Goal: Check status: Check status

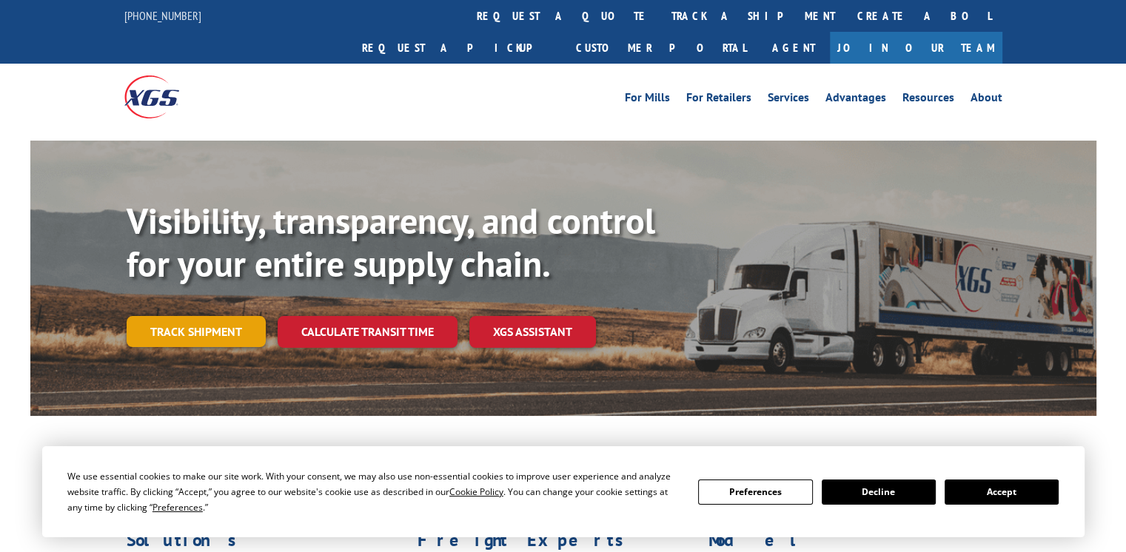
click at [191, 316] on link "Track shipment" at bounding box center [196, 331] width 139 height 31
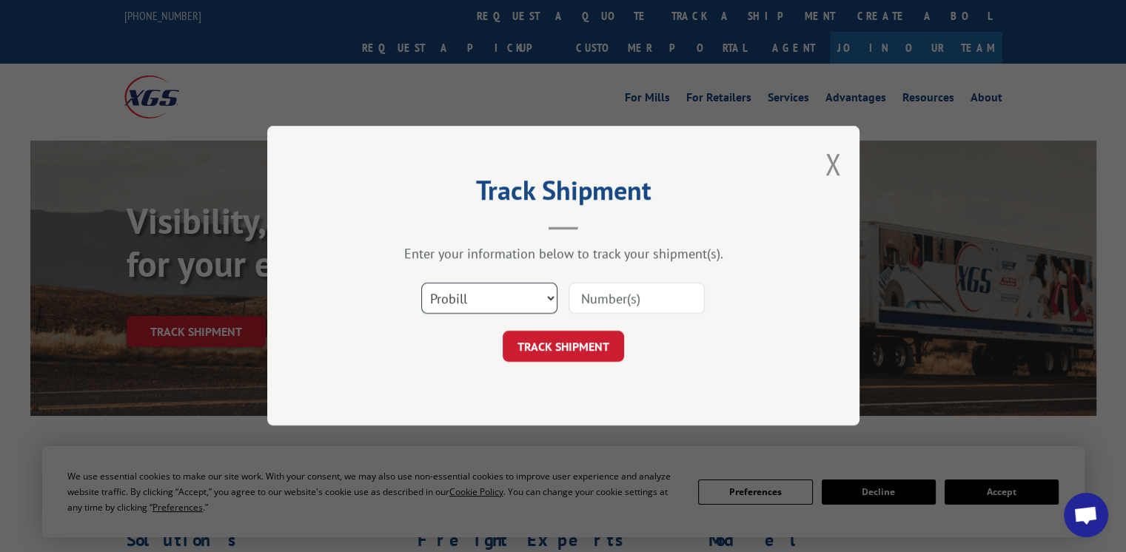
click at [469, 298] on select "Select category... Probill BOL PO" at bounding box center [489, 299] width 136 height 31
select select "bol"
click at [421, 284] on select "Select category... Probill BOL PO" at bounding box center [489, 299] width 136 height 31
click at [594, 290] on input at bounding box center [637, 299] width 136 height 31
type input "15175603"
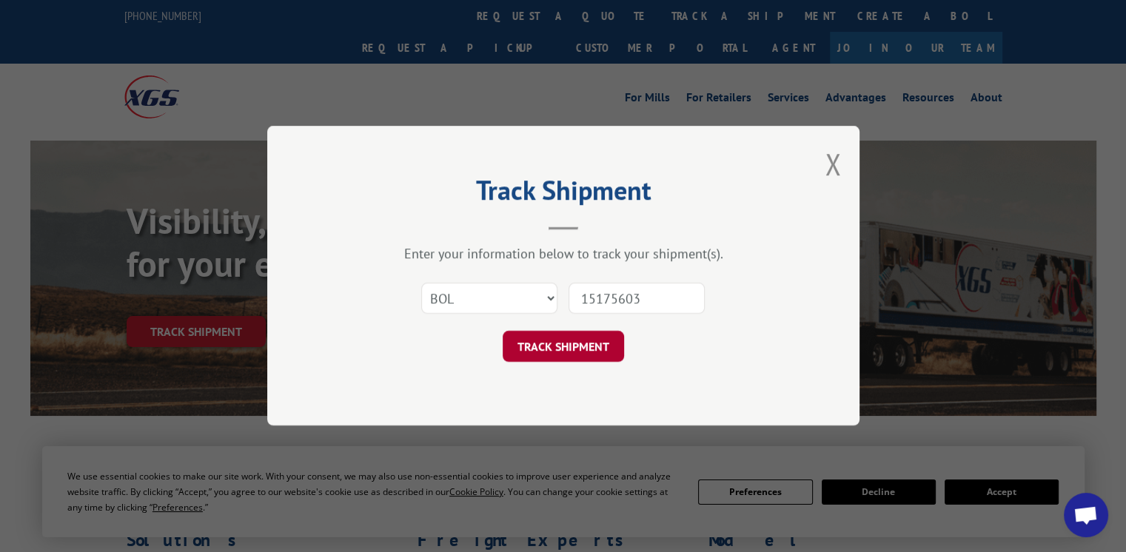
click at [565, 350] on button "TRACK SHIPMENT" at bounding box center [563, 347] width 121 height 31
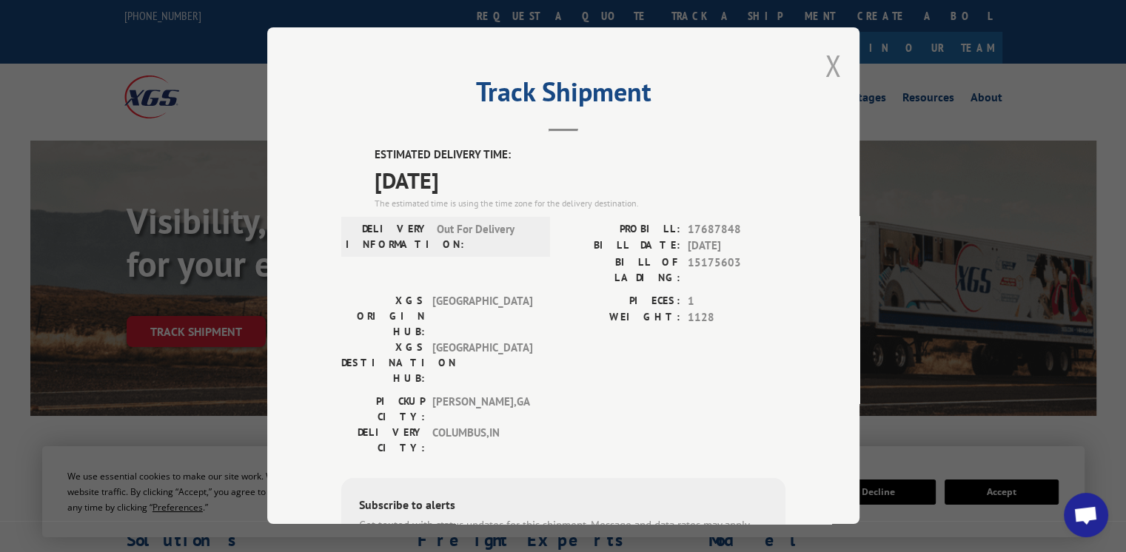
click at [825, 65] on button "Close modal" at bounding box center [833, 65] width 16 height 39
